Goal: Transaction & Acquisition: Purchase product/service

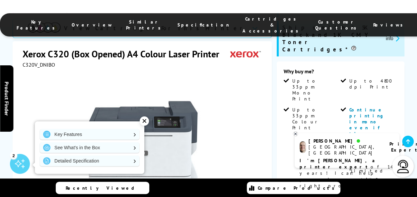
scroll to position [148, 0]
click at [296, 136] on icon at bounding box center [295, 133] width 4 height 5
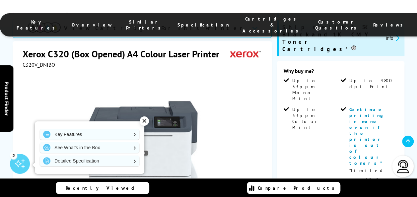
click at [146, 123] on div "✕" at bounding box center [144, 120] width 9 height 9
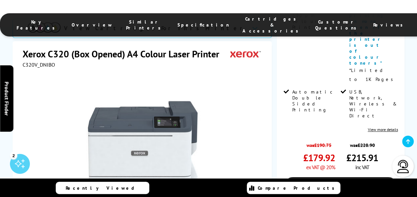
scroll to position [249, 0]
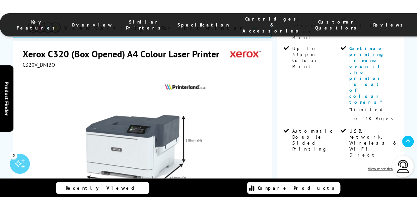
scroll to position [226, 0]
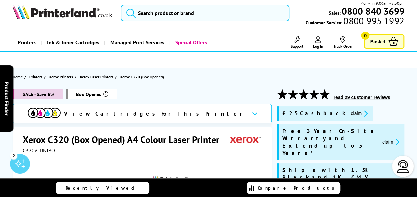
scroll to position [0, 0]
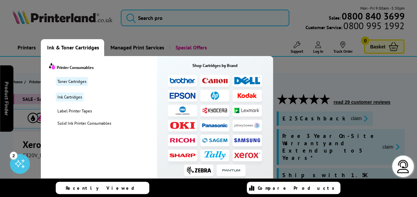
click at [248, 155] on img at bounding box center [247, 155] width 26 height 6
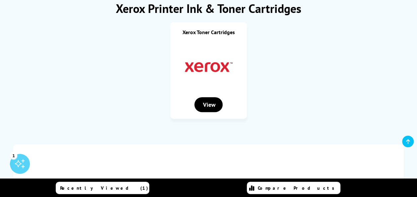
scroll to position [90, 0]
click at [206, 102] on div "View" at bounding box center [208, 104] width 29 height 15
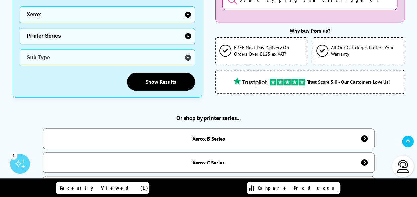
scroll to position [219, 0]
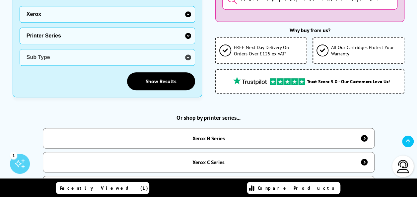
click at [182, 28] on select "Printer Series B Series C Series Colorqube Series Colour Series DocuPrint Serie…" at bounding box center [107, 36] width 175 height 17
select select "38179"
click at [20, 28] on select "Printer Series B Series C Series Colorqube Series Colour Series DocuPrint Serie…" at bounding box center [107, 36] width 175 height 17
click at [137, 49] on select "Sub Type Xerox C230 Xerox C235 Xerox C310 Xerox C315 Xerox C320 Xerox C325 Xero…" at bounding box center [107, 57] width 175 height 17
select select "39385"
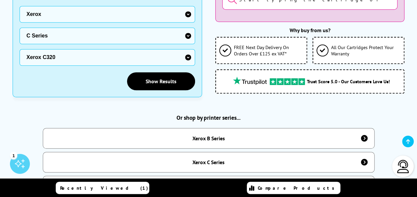
click at [20, 49] on select "Sub Type Xerox C230 Xerox C235 Xerox C310 Xerox C315 Xerox C320 Xerox C325 Xero…" at bounding box center [107, 57] width 175 height 17
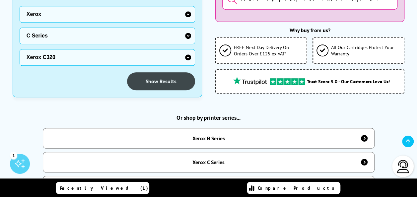
click at [165, 72] on link "Show Results" at bounding box center [161, 81] width 68 height 18
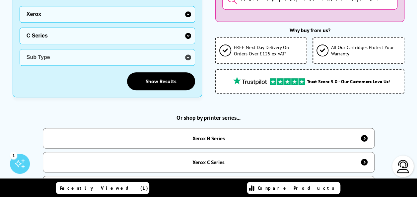
select select "0"
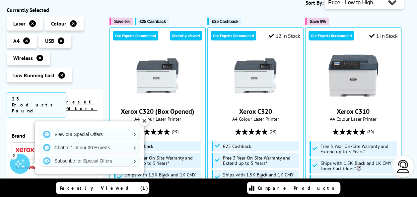
click at [71, 24] on icon at bounding box center [73, 23] width 7 height 7
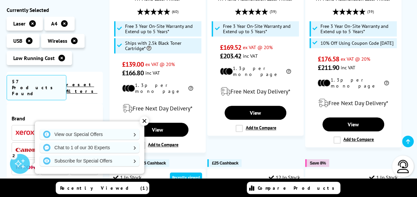
scroll to position [233, 0]
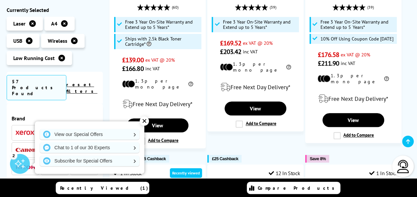
click at [146, 123] on div "✕" at bounding box center [144, 120] width 9 height 9
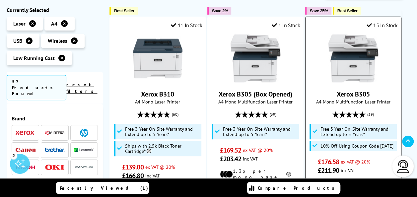
scroll to position [0, 0]
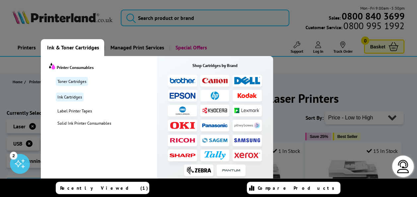
click at [247, 153] on img at bounding box center [247, 155] width 26 height 6
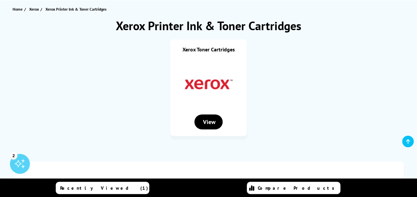
scroll to position [73, 0]
click at [212, 125] on div "View" at bounding box center [208, 121] width 29 height 15
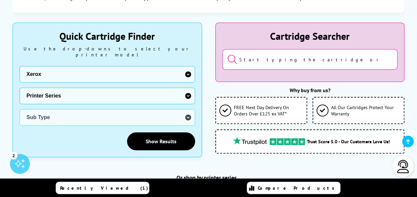
scroll to position [165, 0]
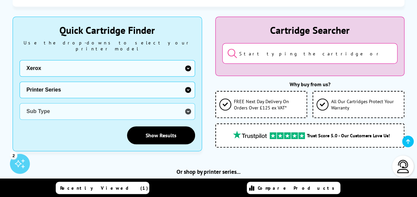
click at [172, 82] on select "Printer Series B Series C Series Colorqube Series Colour Series DocuPrint Serie…" at bounding box center [107, 90] width 175 height 17
select select "37232"
click at [20, 82] on select "Printer Series B Series C Series Colorqube Series Colour Series DocuPrint Serie…" at bounding box center [107, 90] width 175 height 17
click at [74, 104] on select "Sub Type Xerox B205 Xerox B210 Xerox B215 Xerox B225 Xerox B230 Xerox B235 Xero…" at bounding box center [107, 111] width 175 height 17
select select "38177"
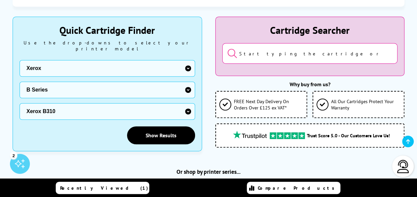
click at [20, 103] on select "Sub Type Xerox B205 Xerox B210 Xerox B215 Xerox B225 Xerox B230 Xerox B235 Xero…" at bounding box center [107, 111] width 175 height 17
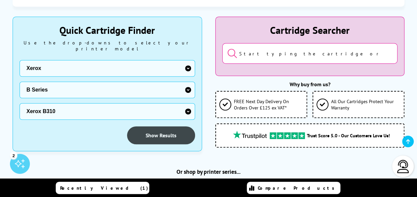
click at [158, 126] on link "Show Results" at bounding box center [161, 135] width 68 height 18
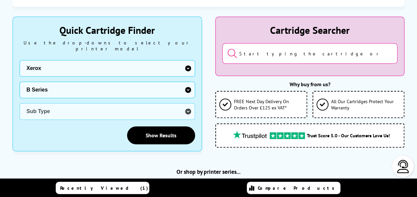
select select "0"
